Goal: Check status: Check status

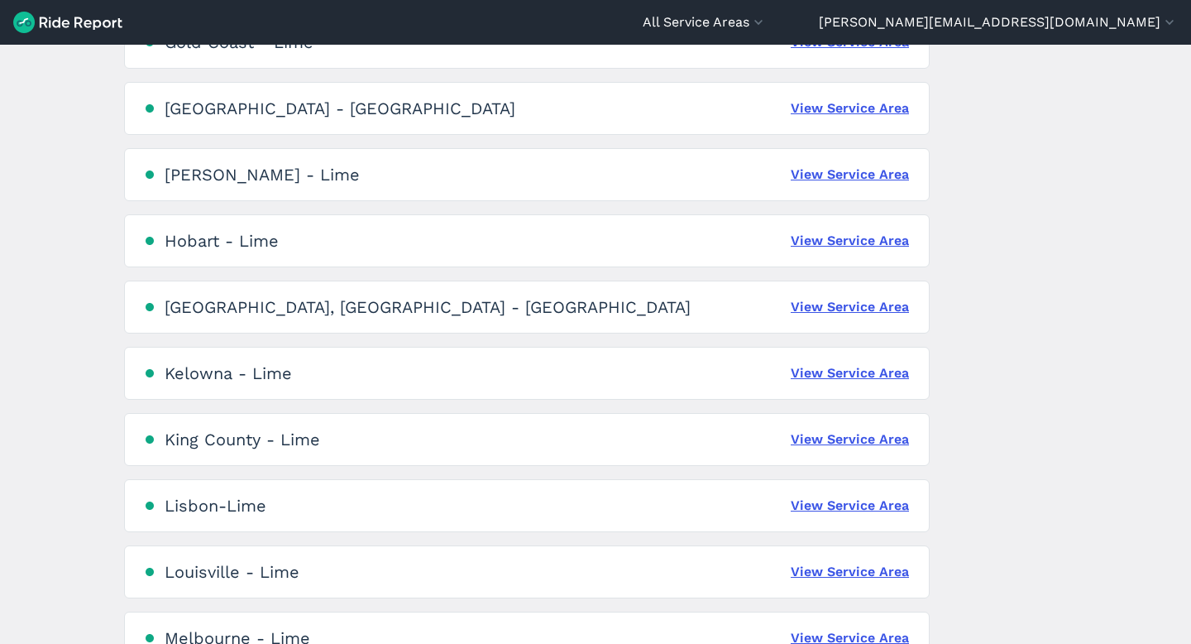
scroll to position [1365, 0]
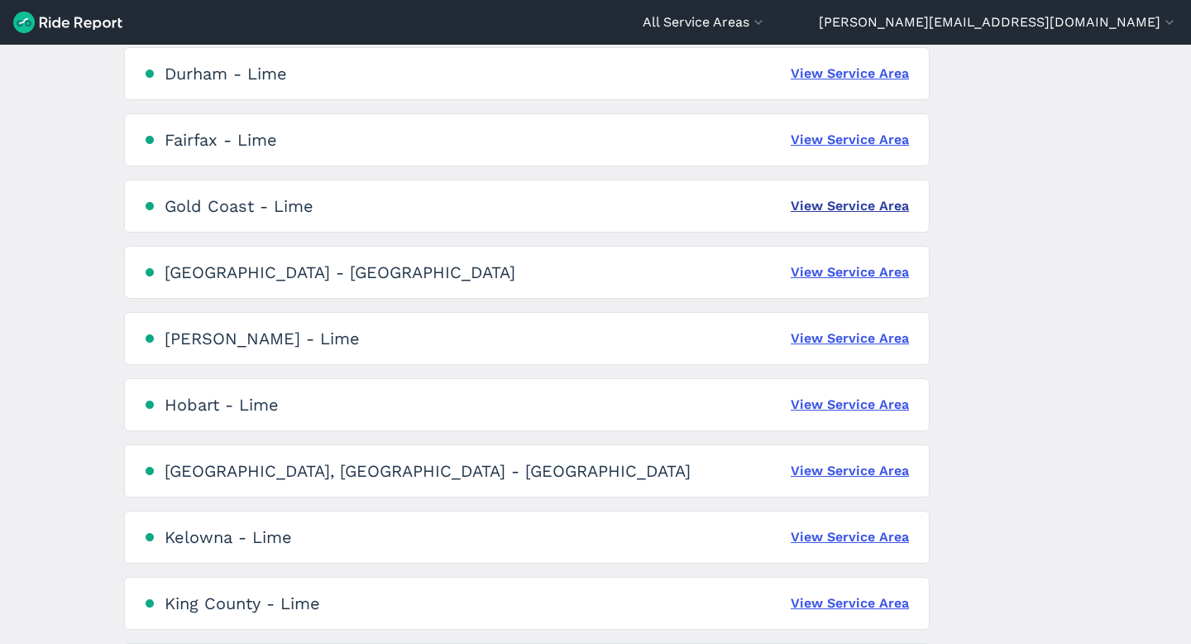
click at [853, 204] on link "View Service Area" at bounding box center [850, 206] width 118 height 20
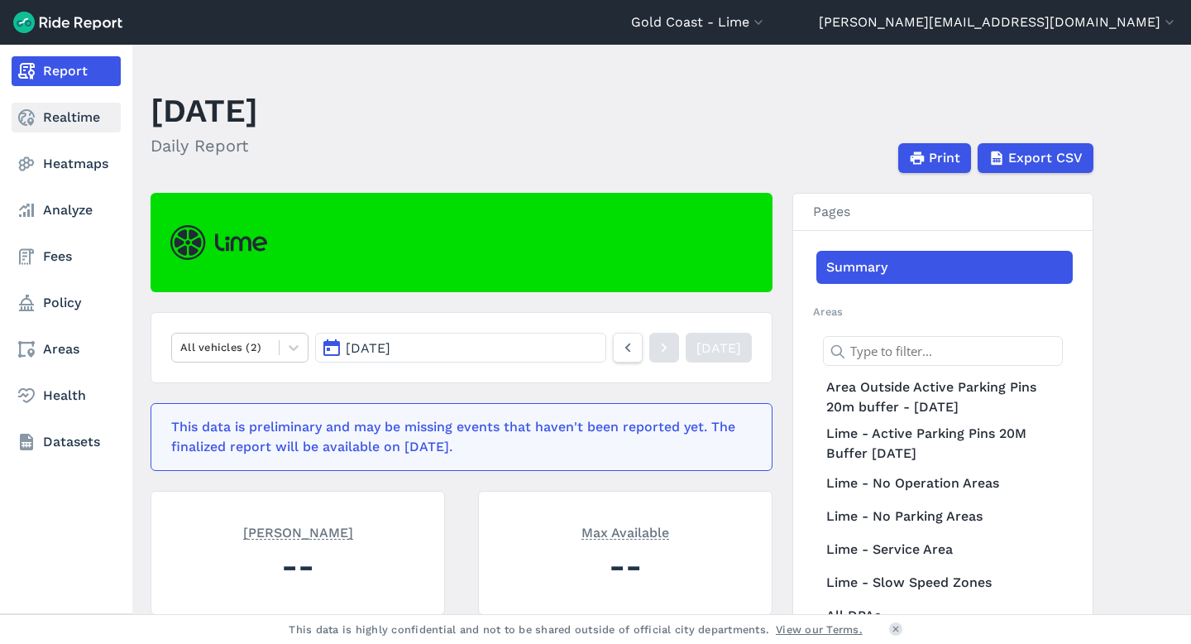
click at [80, 120] on link "Realtime" at bounding box center [66, 118] width 109 height 30
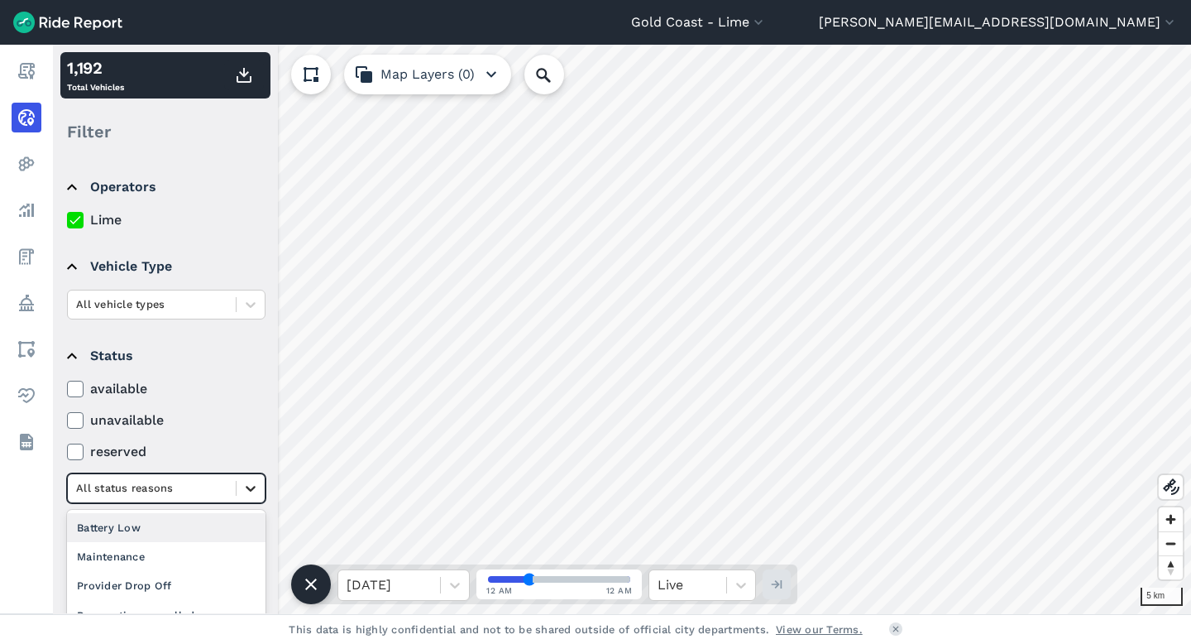
click at [252, 489] on icon at bounding box center [251, 489] width 10 height 6
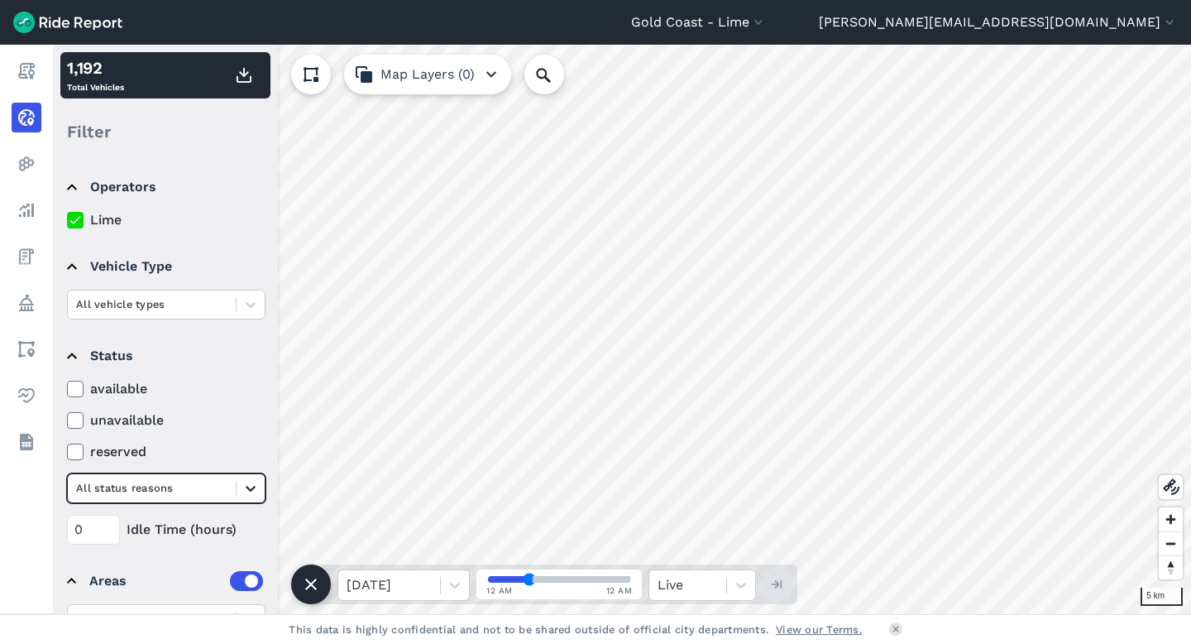
click at [252, 489] on icon at bounding box center [251, 489] width 10 height 6
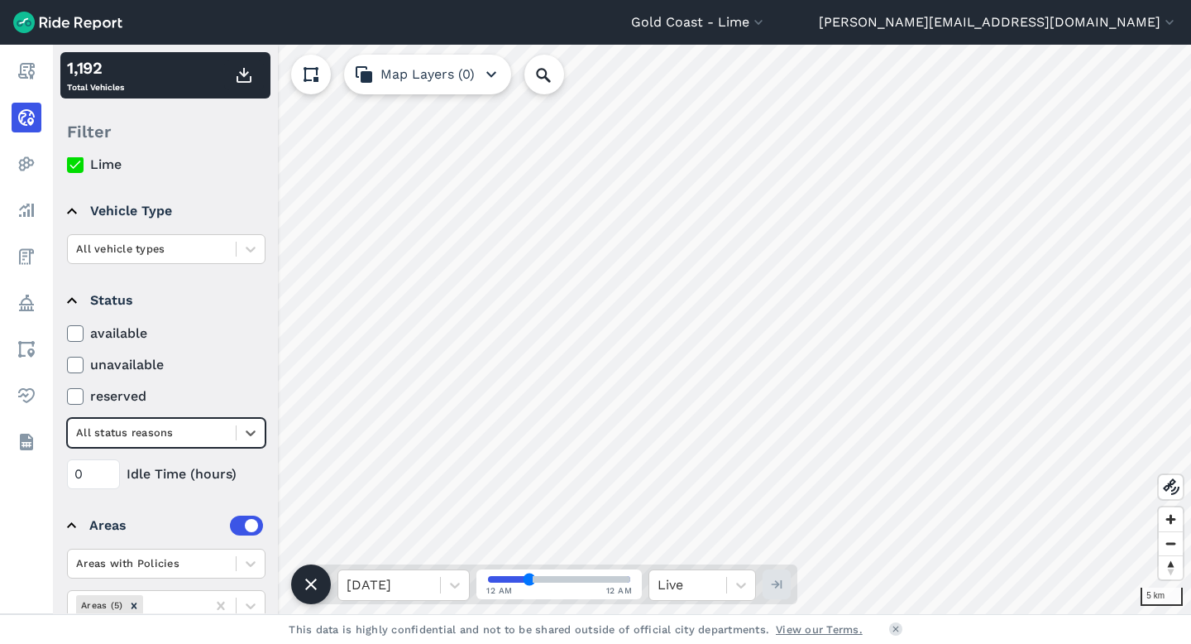
scroll to position [82, 0]
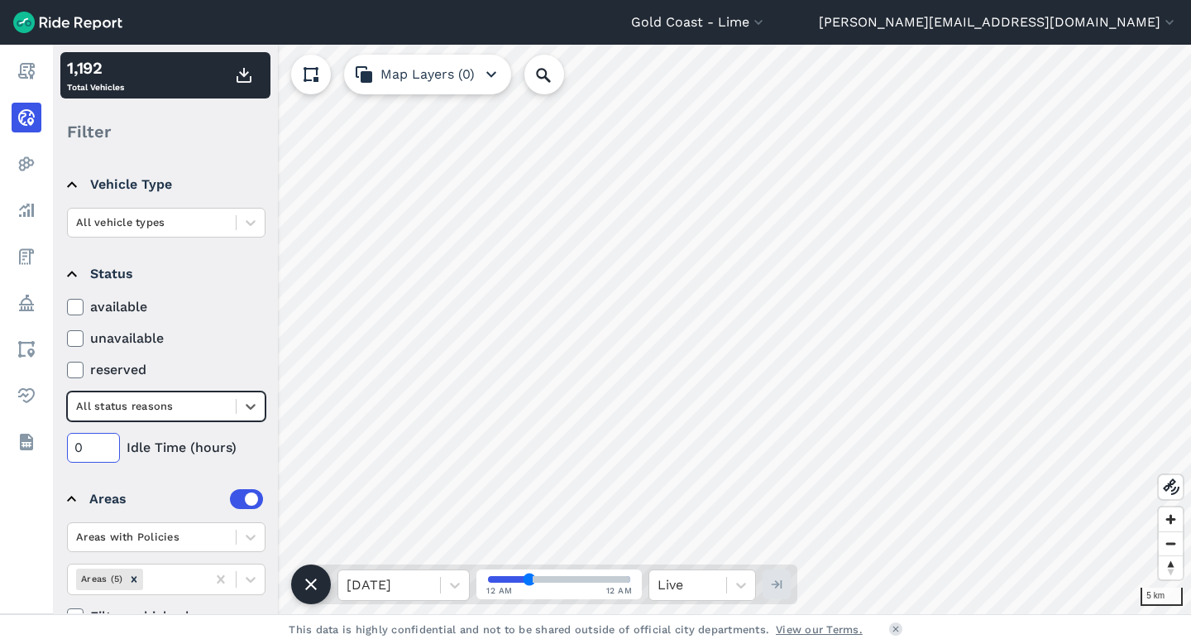
click at [89, 455] on input "0" at bounding box center [93, 448] width 53 height 30
type input "48"
